Goal: Task Accomplishment & Management: Manage account settings

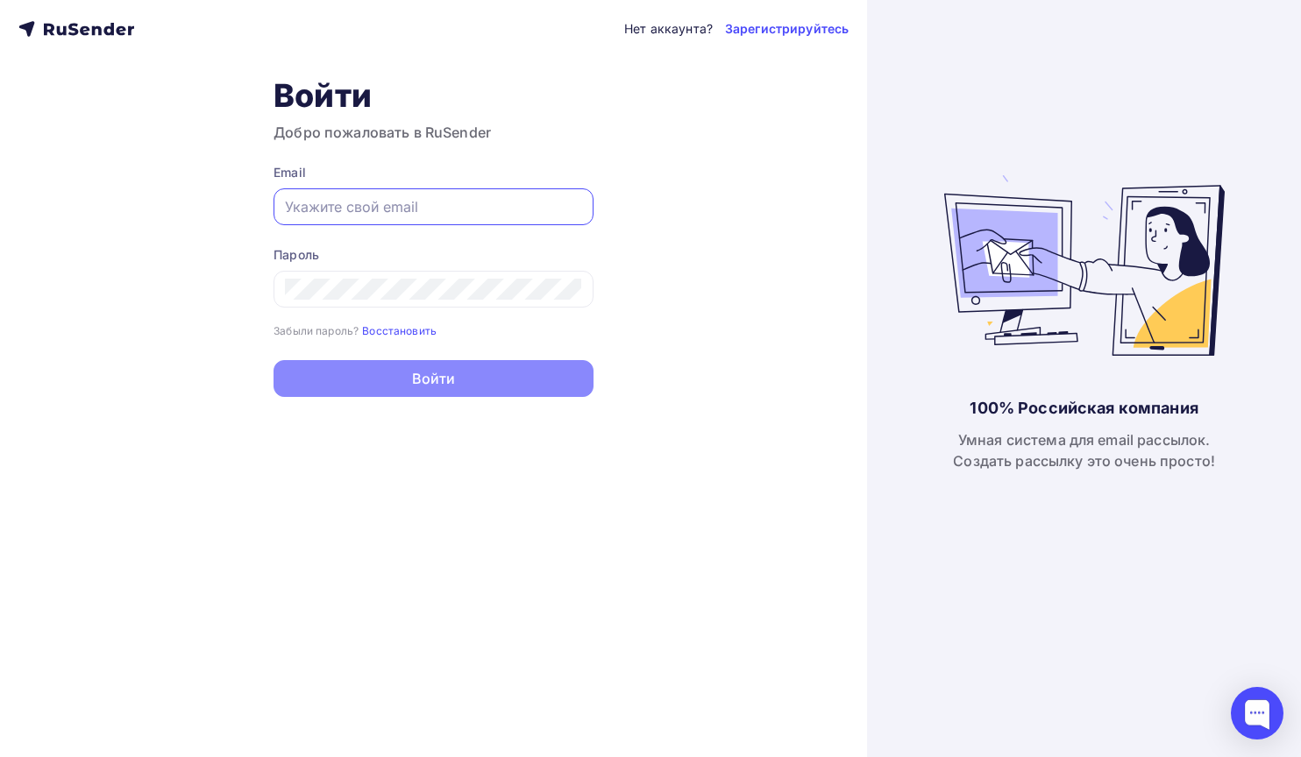
click at [689, 182] on div "Нет аккаунта? Зарегистрируйтесь Войти Добро пожаловать в RuSender Email Пароль …" at bounding box center [433, 378] width 867 height 757
click at [559, 202] on input "text" at bounding box center [433, 206] width 297 height 21
click at [561, 166] on div "Email" at bounding box center [433, 173] width 320 height 18
click at [342, 215] on input "text" at bounding box center [433, 206] width 297 height 21
click at [330, 110] on h1 "Войти" at bounding box center [433, 95] width 320 height 39
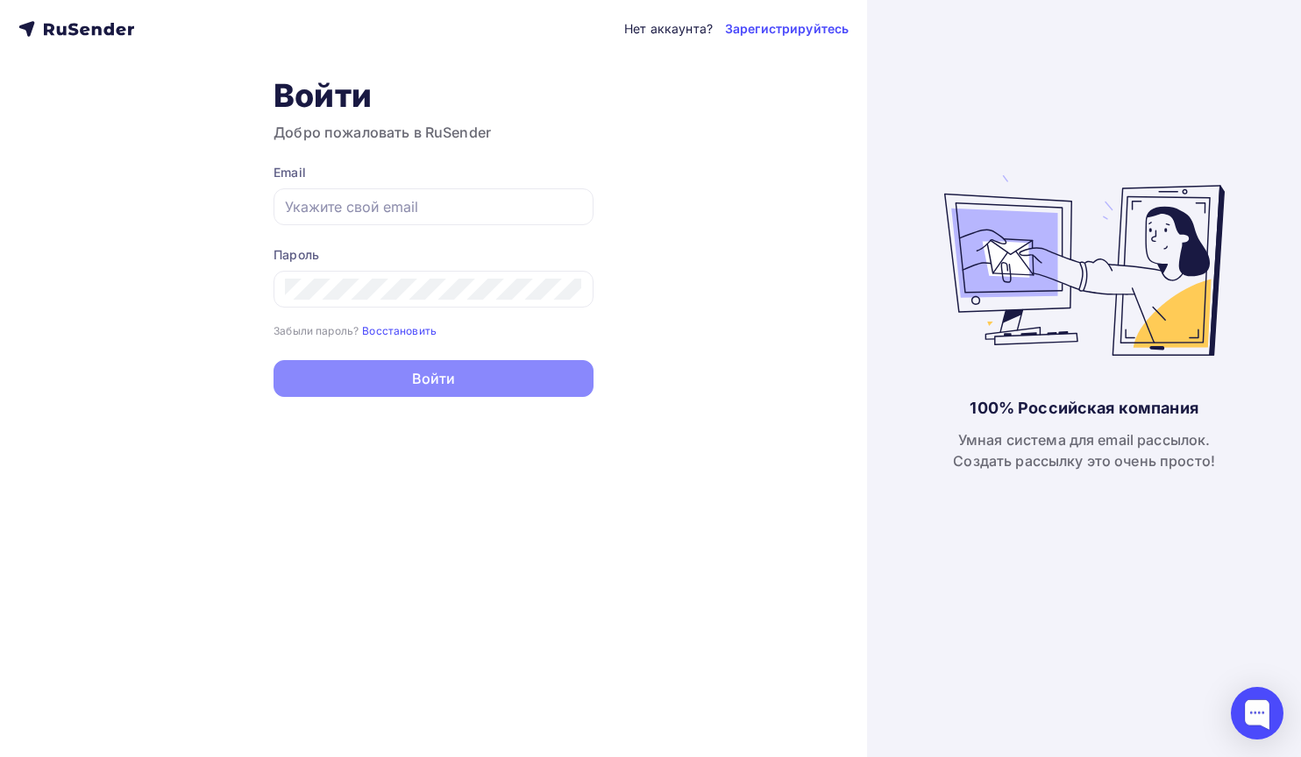
click at [463, 132] on h3 "Добро пожаловать в RuSender" at bounding box center [433, 132] width 320 height 21
click at [466, 135] on h3 "Добро пожаловать в RuSender" at bounding box center [433, 132] width 320 height 21
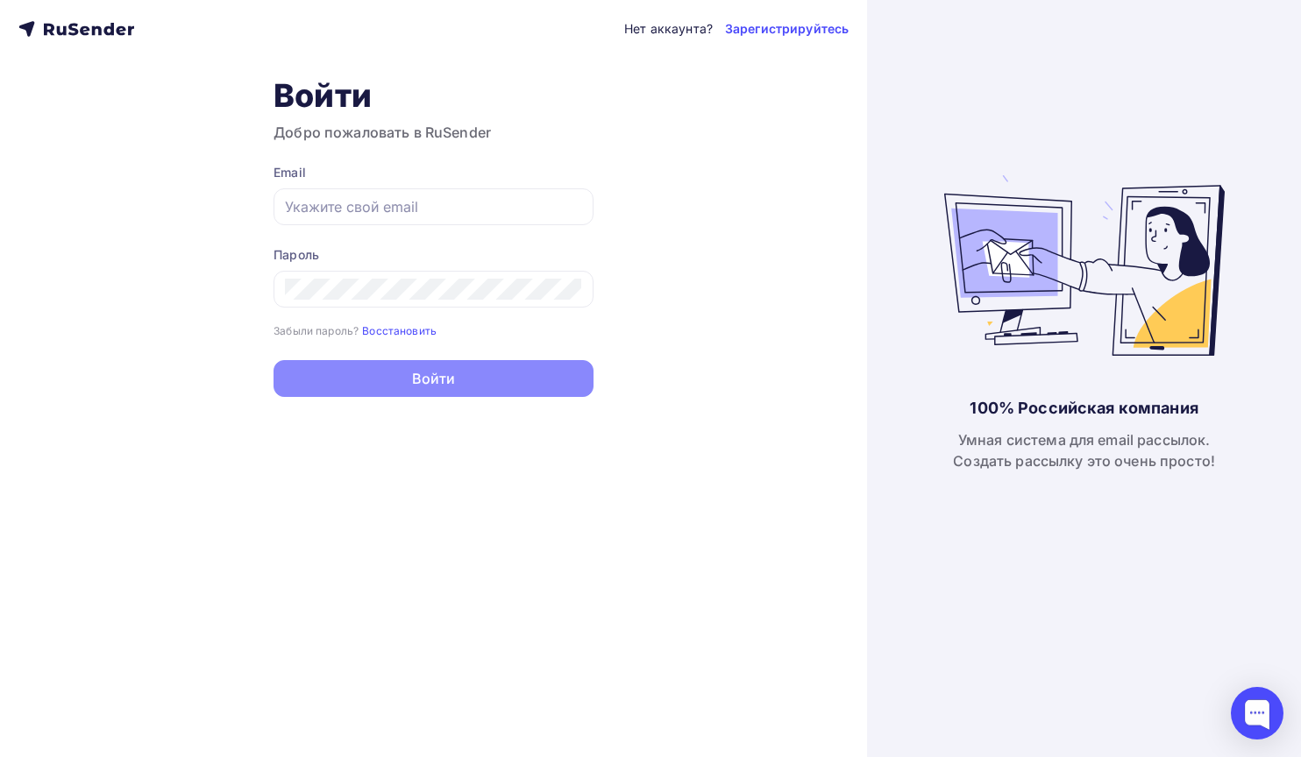
click at [481, 135] on h3 "Добро пожаловать в RuSender" at bounding box center [433, 132] width 320 height 21
